Goal: Information Seeking & Learning: Learn about a topic

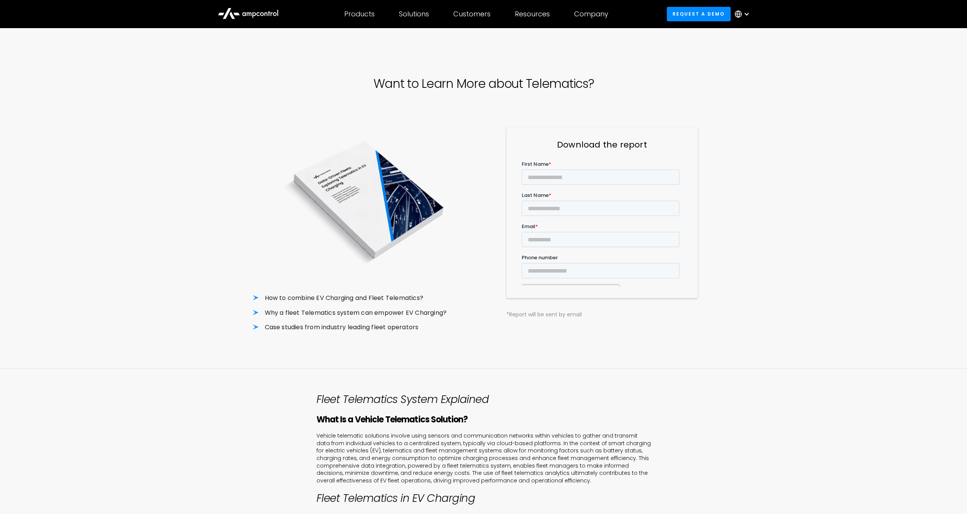
click at [265, 12] on icon at bounding box center [248, 13] width 61 height 18
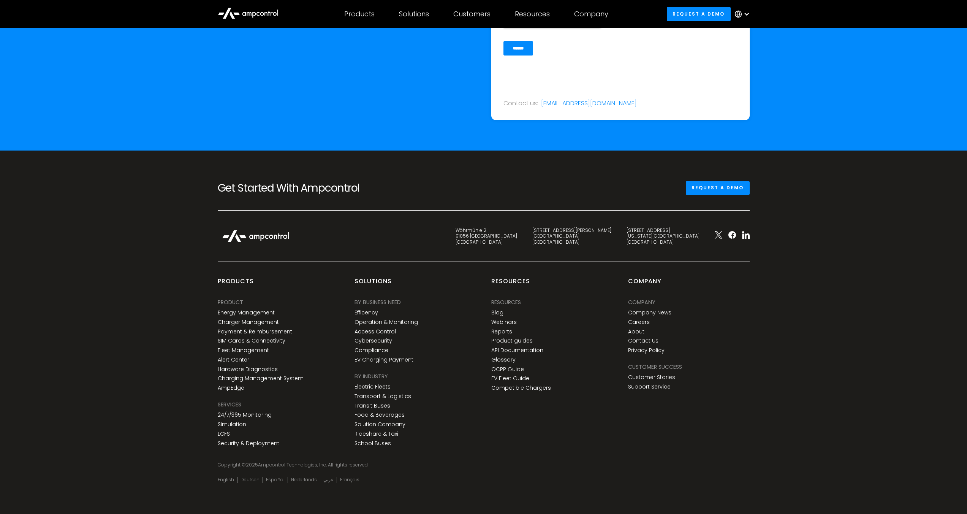
scroll to position [2776, 0]
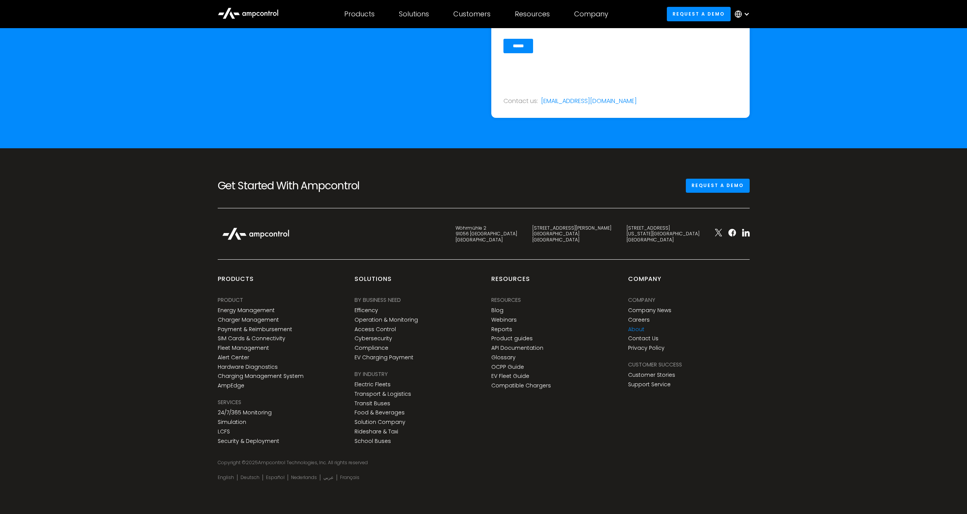
click at [637, 330] on link "About" at bounding box center [636, 329] width 16 height 6
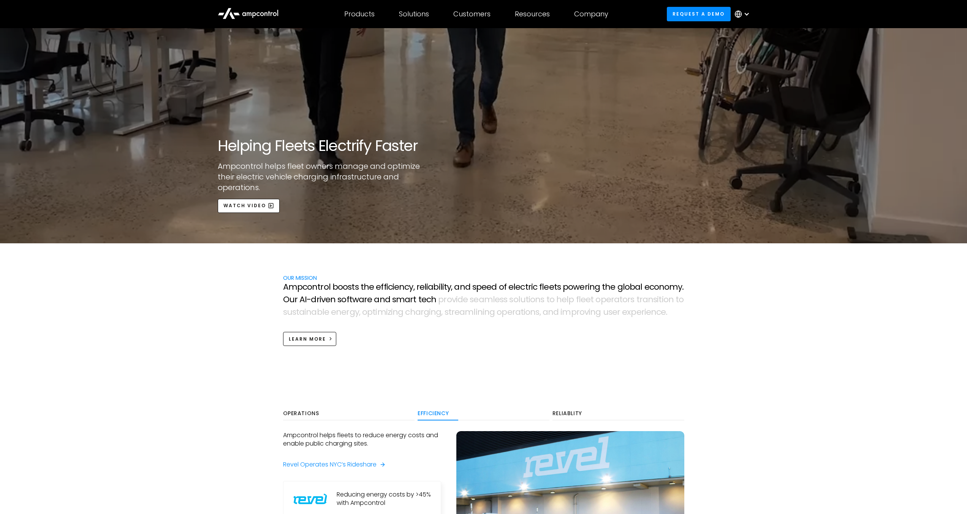
scroll to position [304, 0]
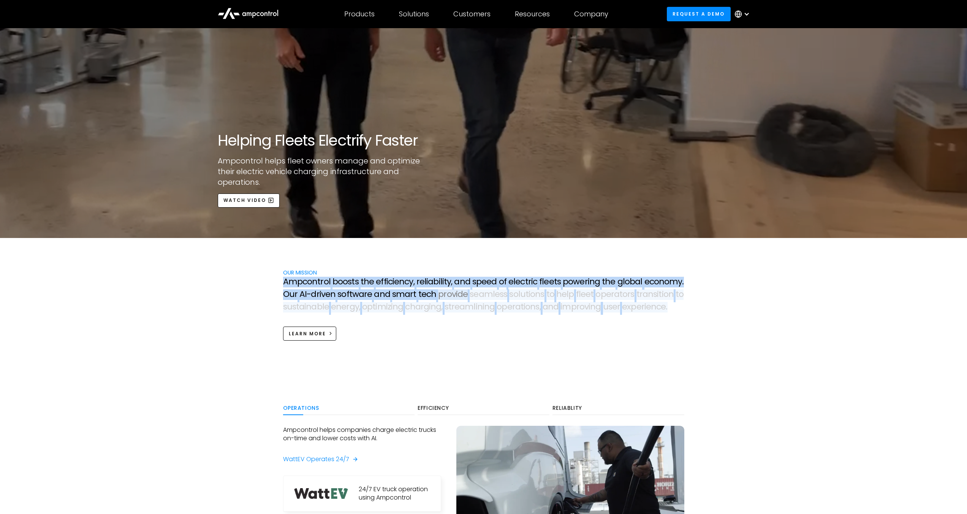
drag, startPoint x: 284, startPoint y: 280, endPoint x: 677, endPoint y: 313, distance: 394.1
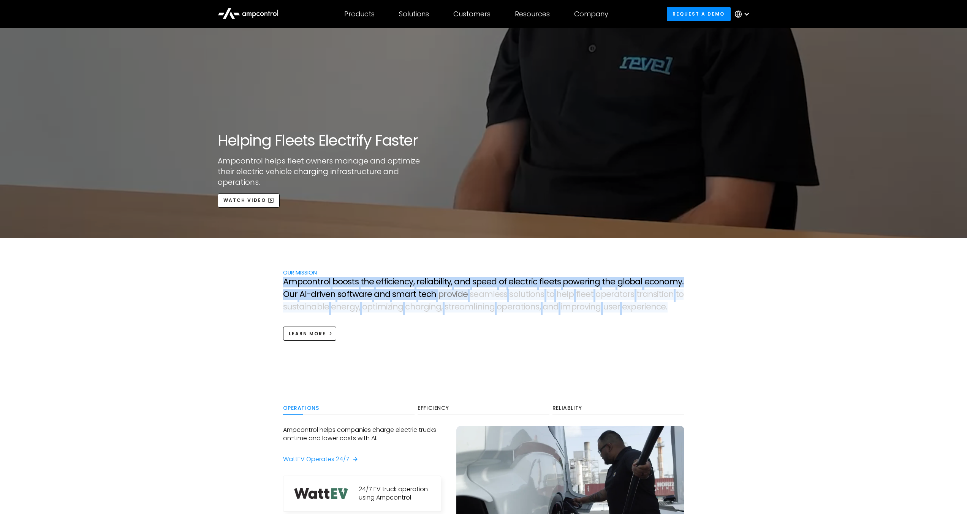
click at [677, 313] on p "A m p c o n t r o l b o o s t s t h e e f f i c i e n c y , r e l i a b i l i t…" at bounding box center [483, 295] width 401 height 37
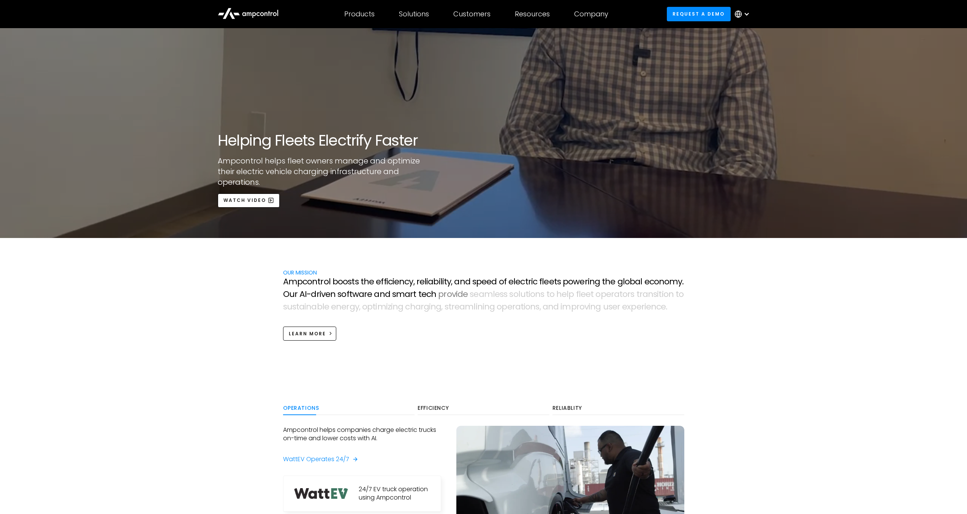
click at [659, 322] on div "OUR MISSION A m p c o n t r o l b o o s t s t h e e f f i c i e n c y , r e l i…" at bounding box center [484, 304] width 417 height 72
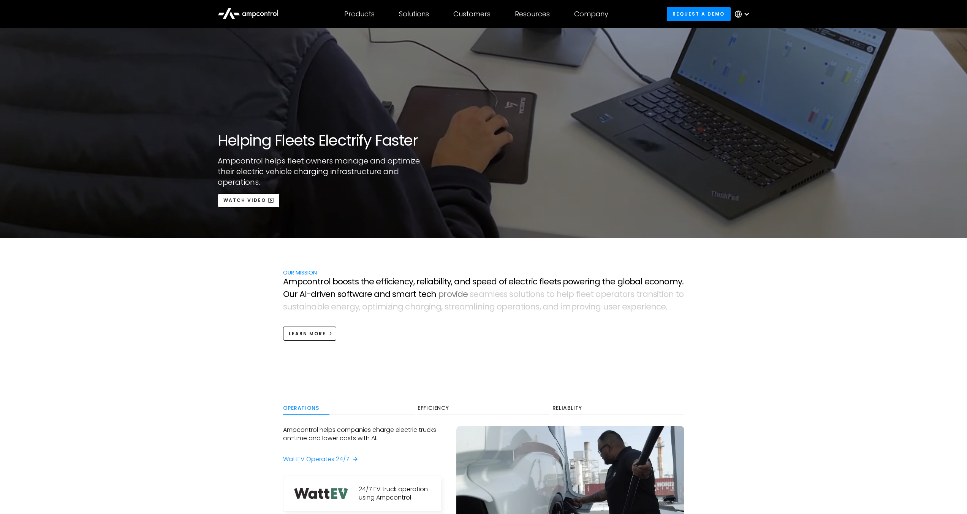
click at [646, 307] on span "e" at bounding box center [648, 307] width 5 height 10
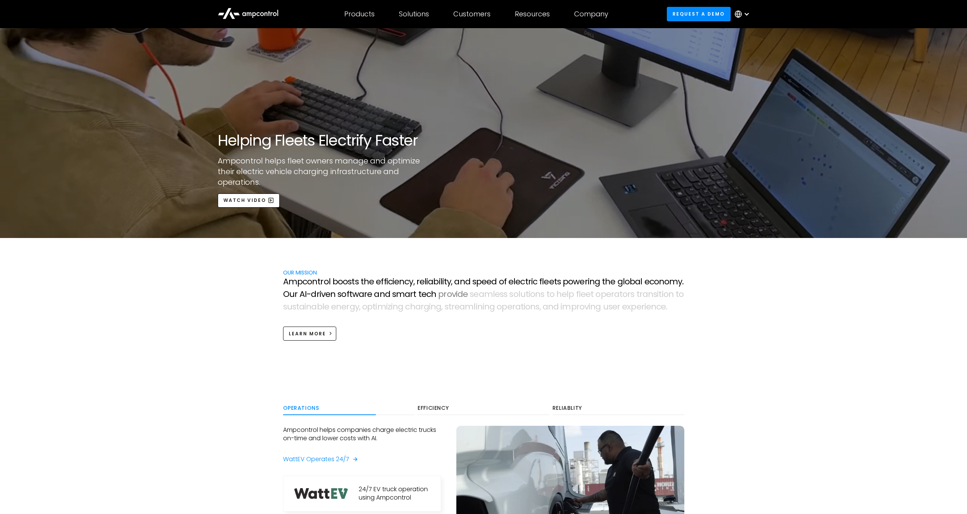
click at [470, 295] on span "s" at bounding box center [472, 294] width 4 height 10
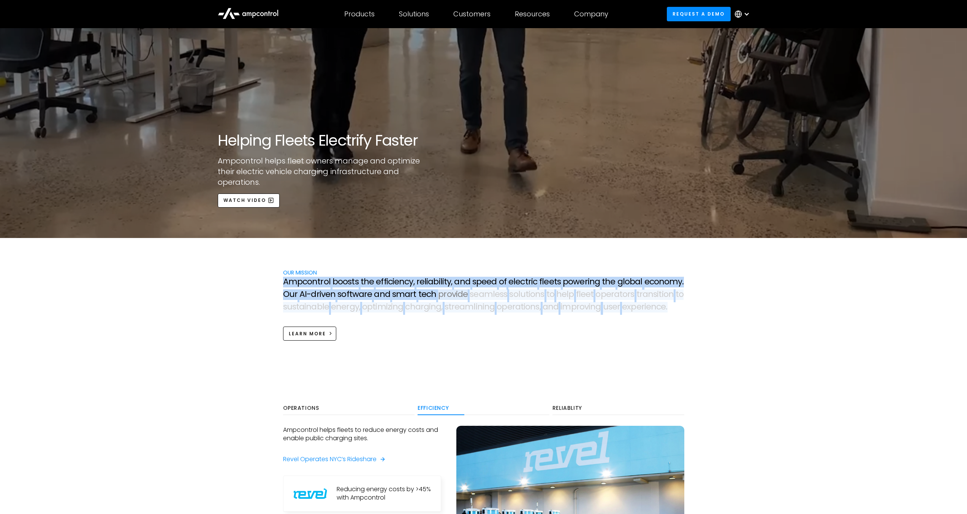
drag, startPoint x: 284, startPoint y: 281, endPoint x: 668, endPoint y: 307, distance: 384.8
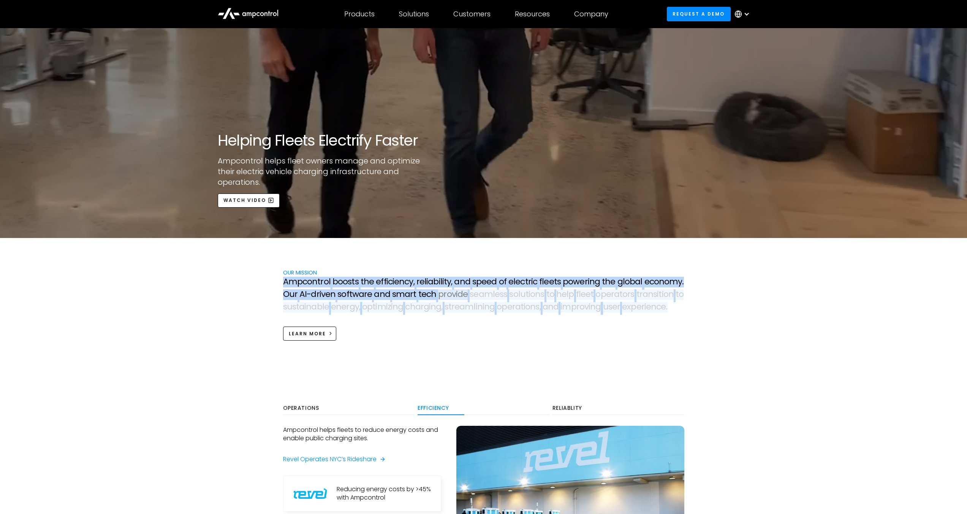
click at [668, 307] on p "A m p c o n t r o l b o o s t s t h e e f f i c i e n c y , r e l i a b i l i t…" at bounding box center [483, 295] width 401 height 37
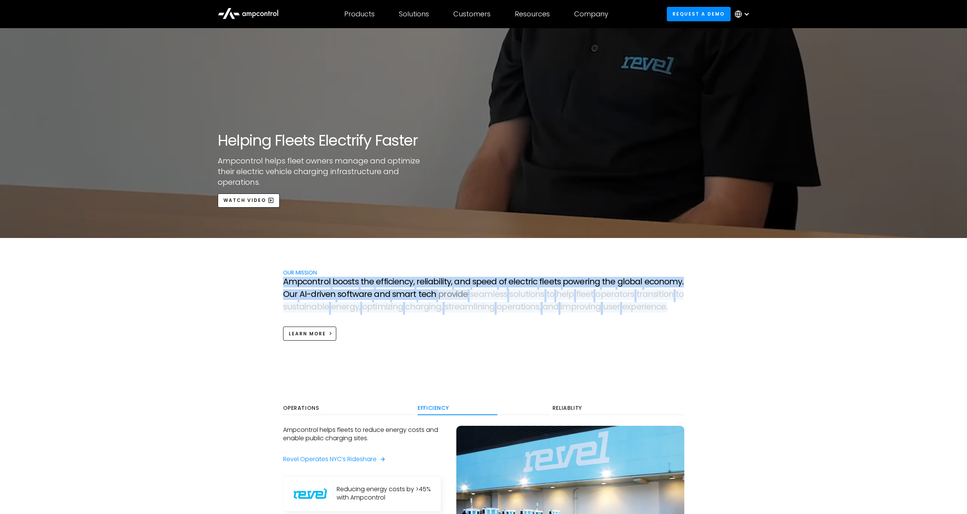
copy p "A m p c o n t r o l b o o s t s t h e e f f i c i e n c y , r e l i a b i l i t…"
